Goal: Task Accomplishment & Management: Manage account settings

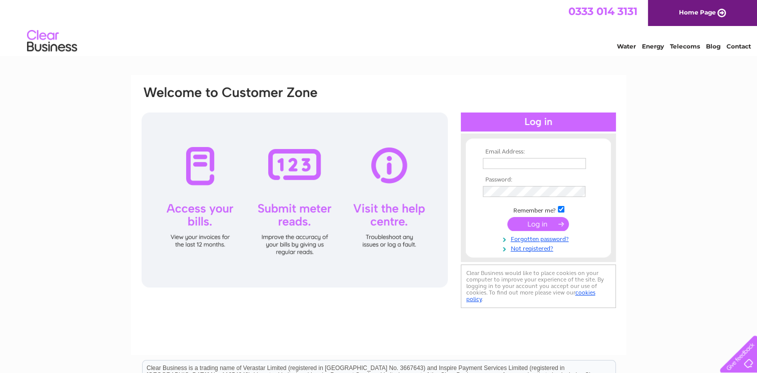
type input "[EMAIL_ADDRESS][DOMAIN_NAME]"
click at [545, 224] on input "submit" at bounding box center [538, 224] width 62 height 14
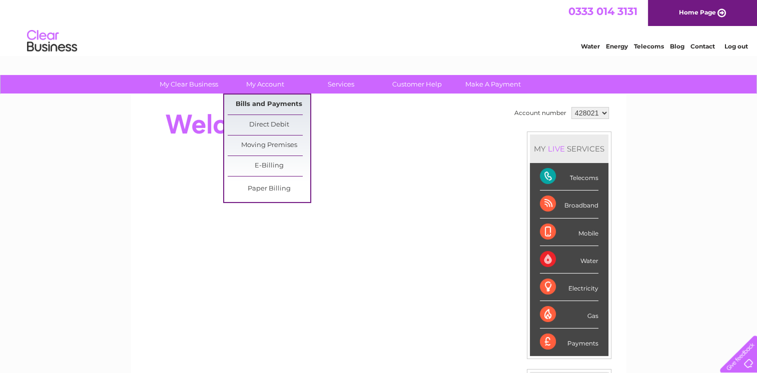
click at [263, 104] on link "Bills and Payments" at bounding box center [269, 105] width 83 height 20
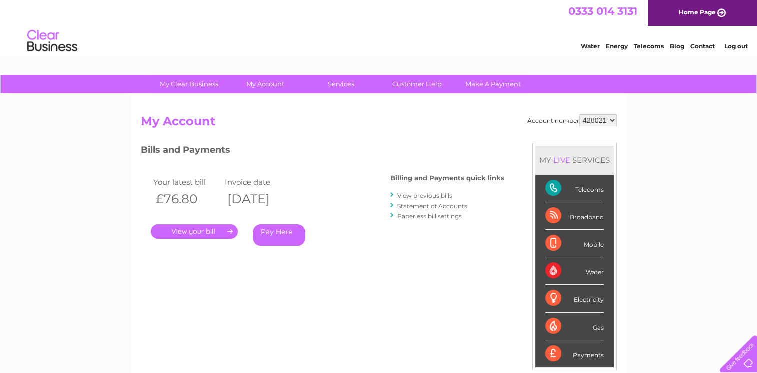
click at [188, 234] on link "." at bounding box center [194, 232] width 87 height 15
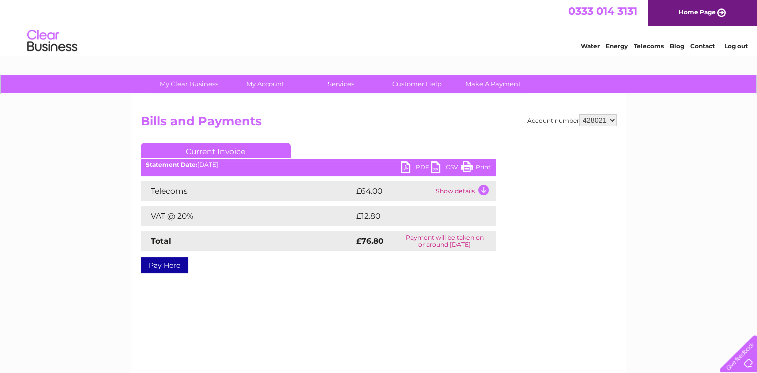
click at [418, 168] on link "PDF" at bounding box center [416, 169] width 30 height 15
click at [418, 165] on link "PDF" at bounding box center [416, 169] width 30 height 15
click at [422, 162] on link "PDF" at bounding box center [416, 169] width 30 height 15
click at [745, 47] on link "Log out" at bounding box center [736, 47] width 24 height 8
